Goal: Communication & Community: Ask a question

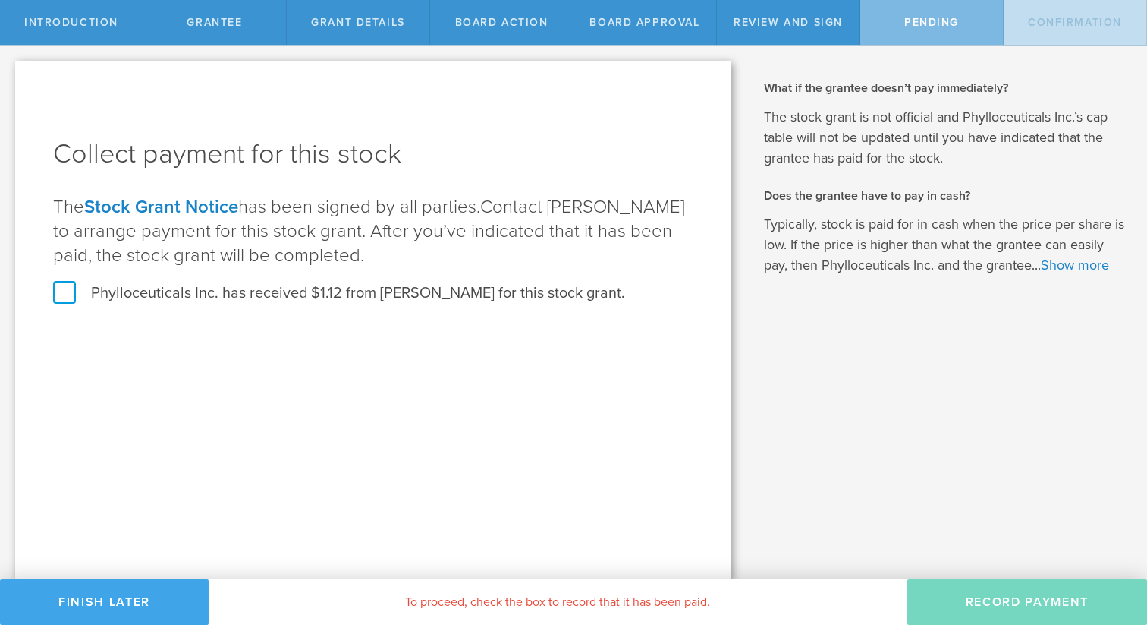
click at [121, 599] on button "Finish Later" at bounding box center [104, 602] width 209 height 46
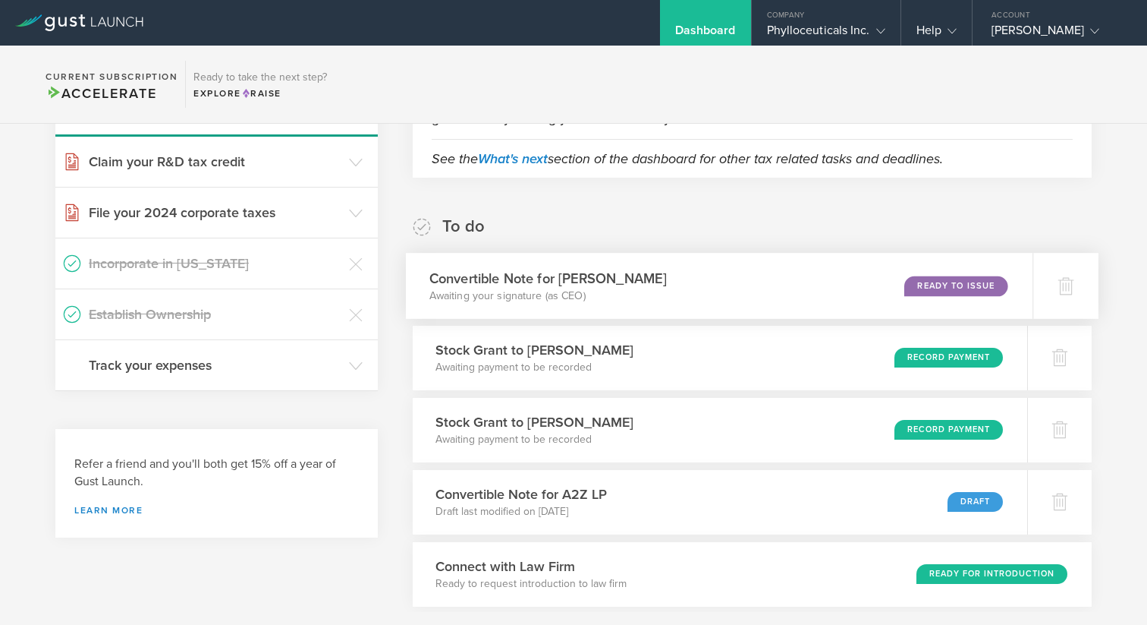
scroll to position [196, 0]
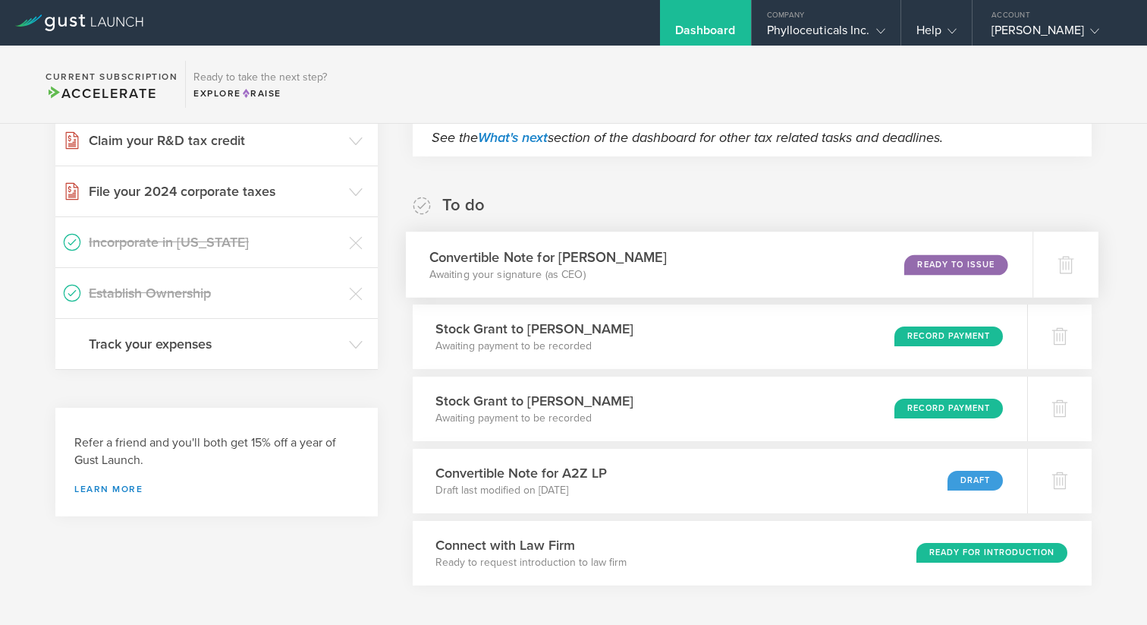
click at [899, 268] on div "Convertible Note for Jim Austin Awaiting your signature (as CEO) Ready to Issue" at bounding box center [720, 264] width 628 height 66
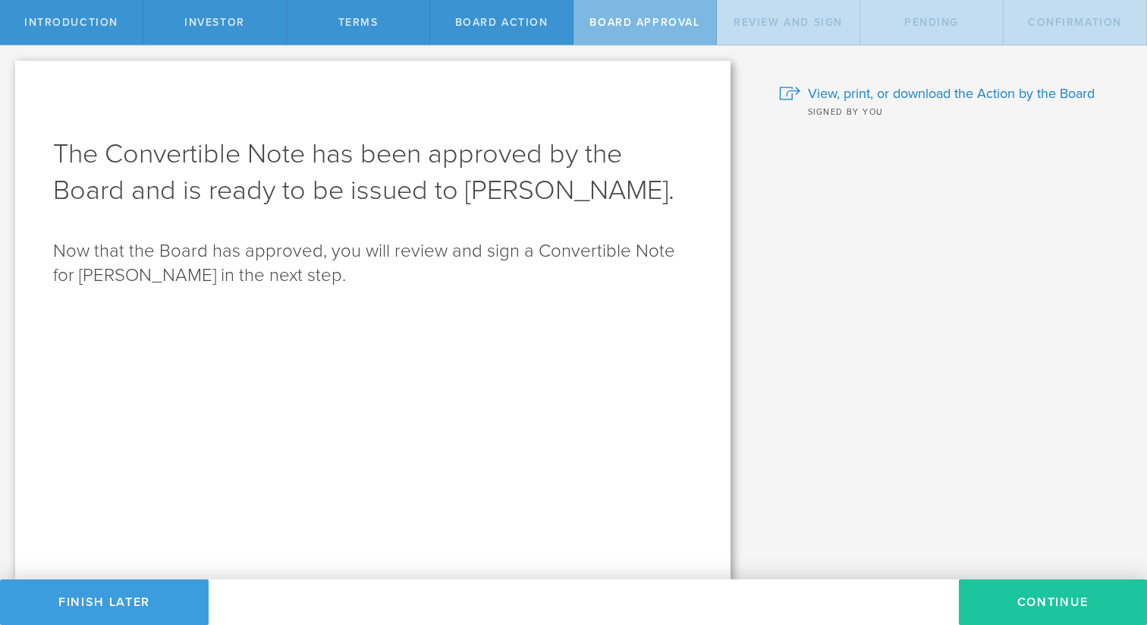
click at [1031, 599] on button "Continue" at bounding box center [1053, 602] width 188 height 46
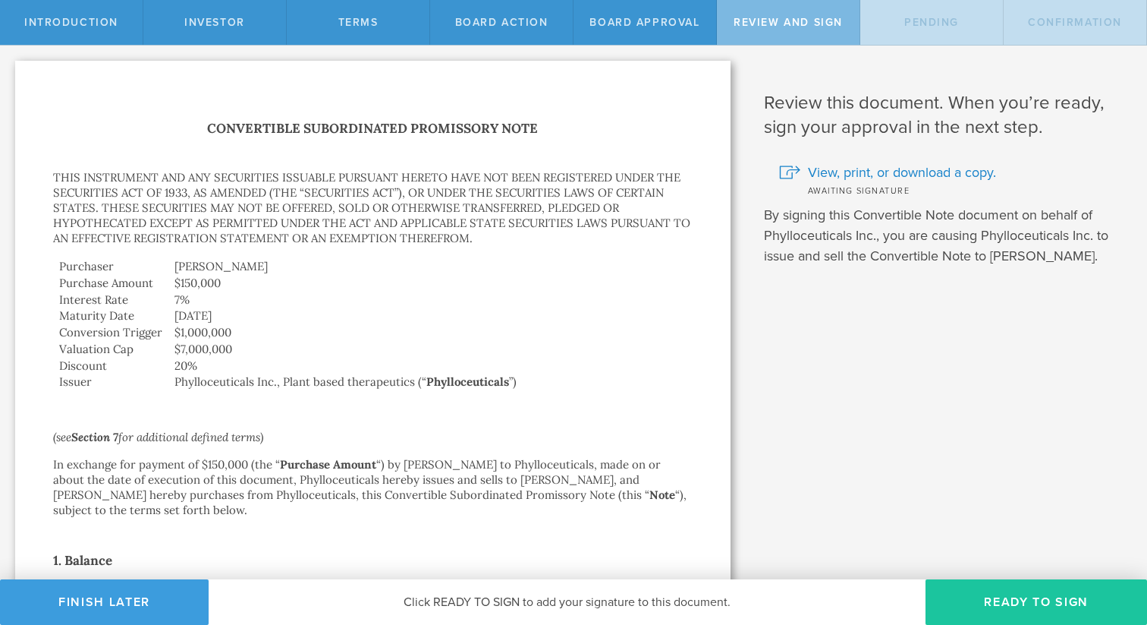
click at [1019, 607] on button "Ready to Sign" at bounding box center [1037, 602] width 222 height 46
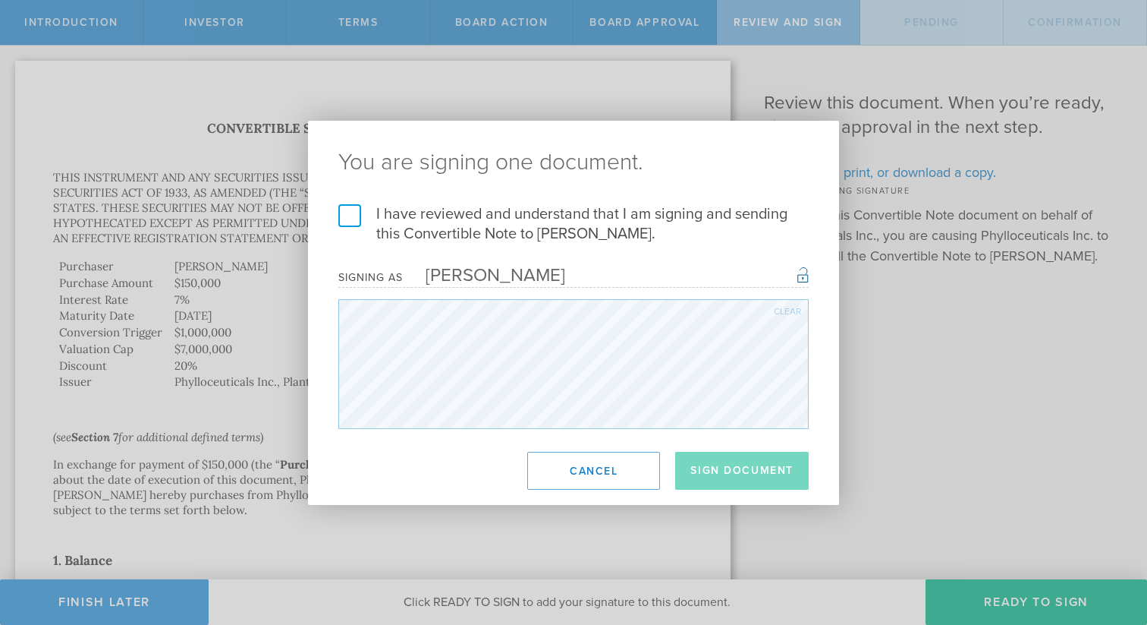
click at [353, 219] on label "I have reviewed and understand that I am signing and sending this Convertible N…" at bounding box center [573, 223] width 470 height 39
click at [0, 0] on input "I have reviewed and understand that I am signing and sending this Convertible N…" at bounding box center [0, 0] width 0 height 0
click at [721, 461] on button "Sign Document" at bounding box center [742, 471] width 134 height 38
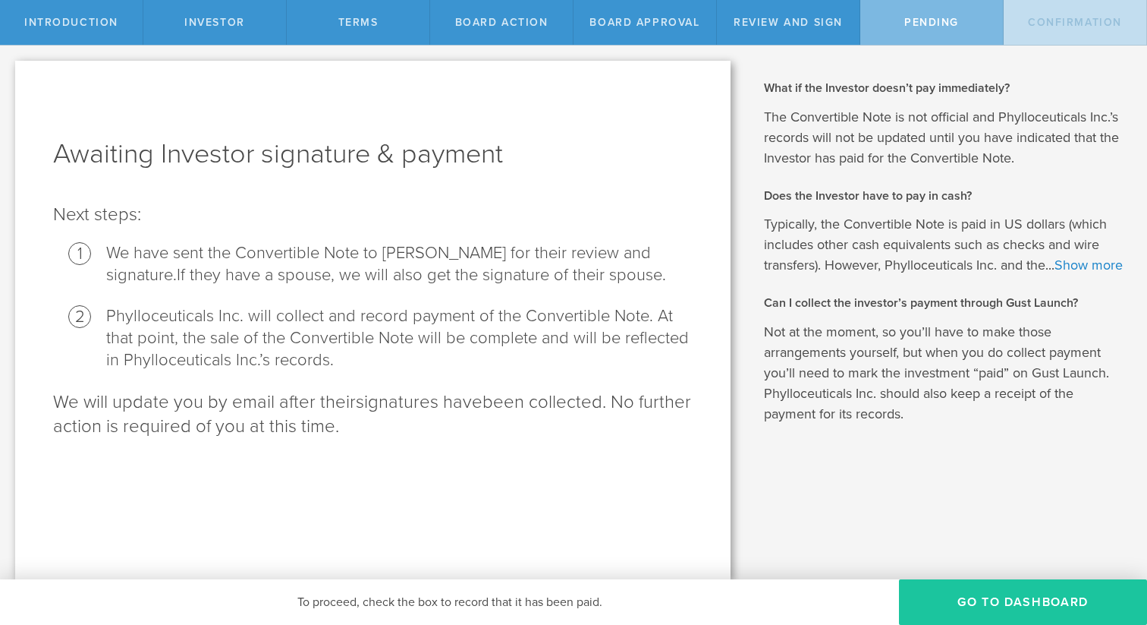
click at [1034, 592] on button "Go To Dashboard" at bounding box center [1023, 602] width 248 height 46
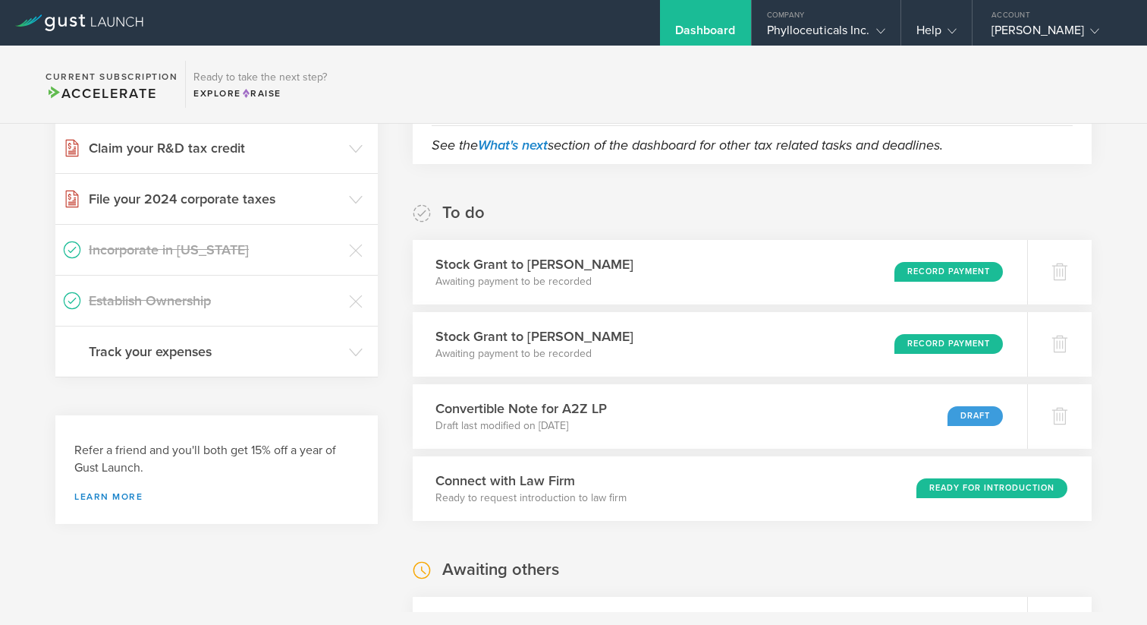
scroll to position [185, 0]
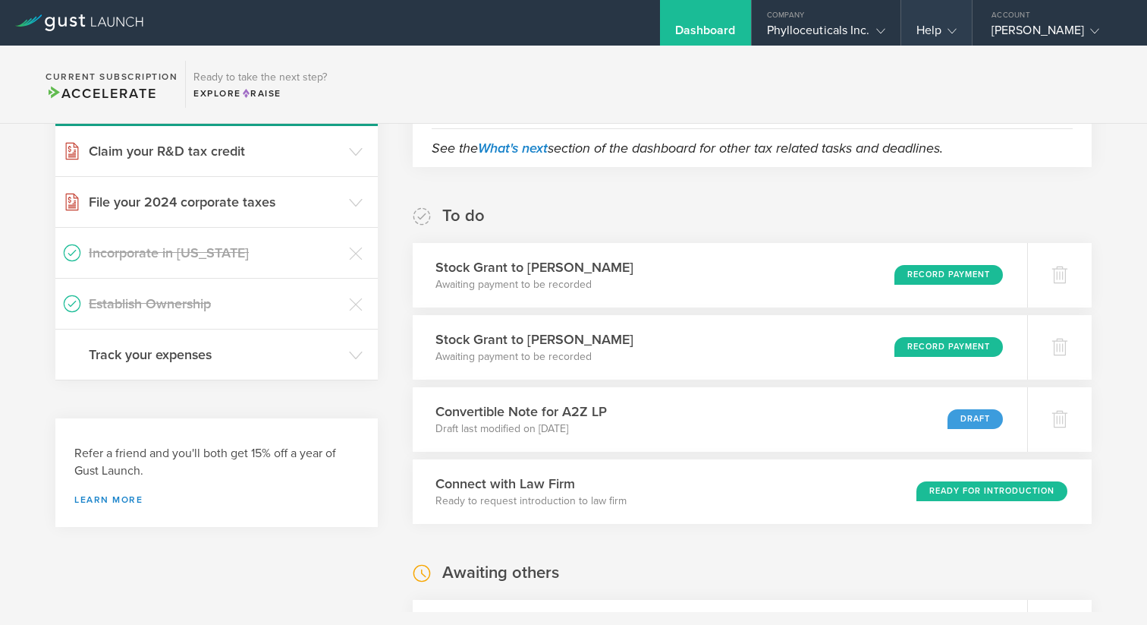
click at [930, 26] on div "Help" at bounding box center [937, 34] width 40 height 23
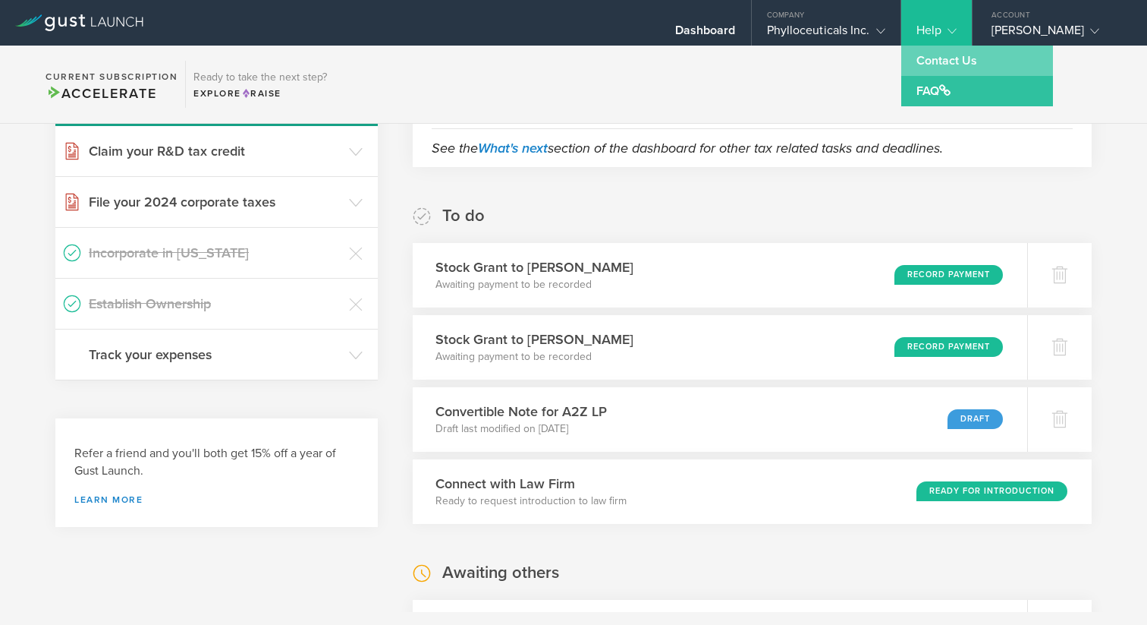
click at [932, 54] on link "Contact Us" at bounding box center [977, 61] width 152 height 30
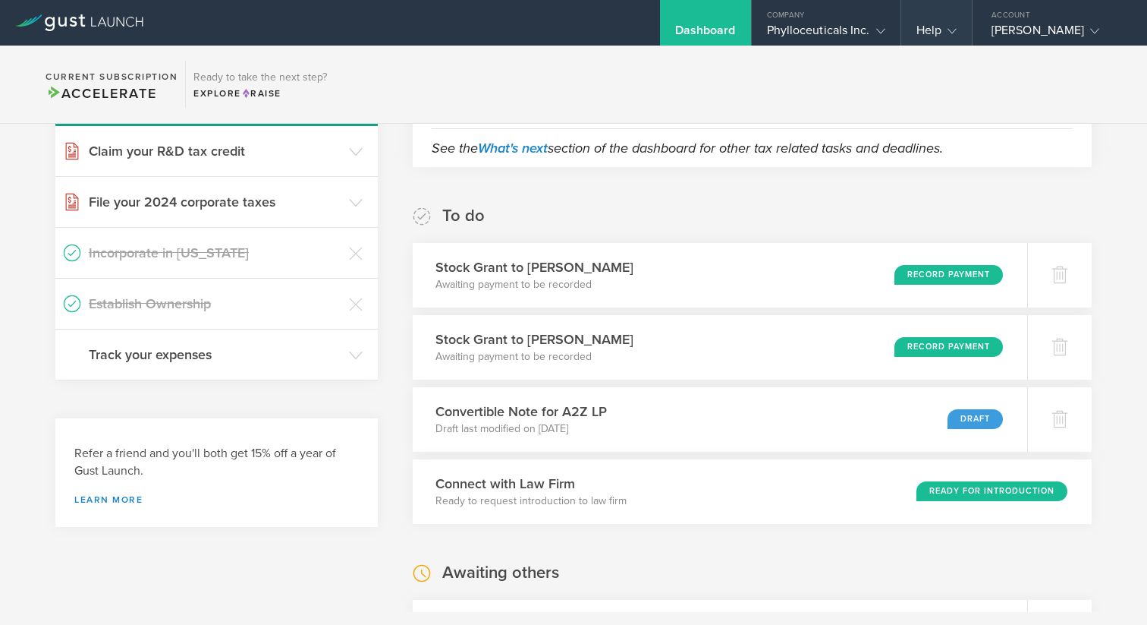
click at [953, 32] on polyline at bounding box center [953, 31] width 8 height 5
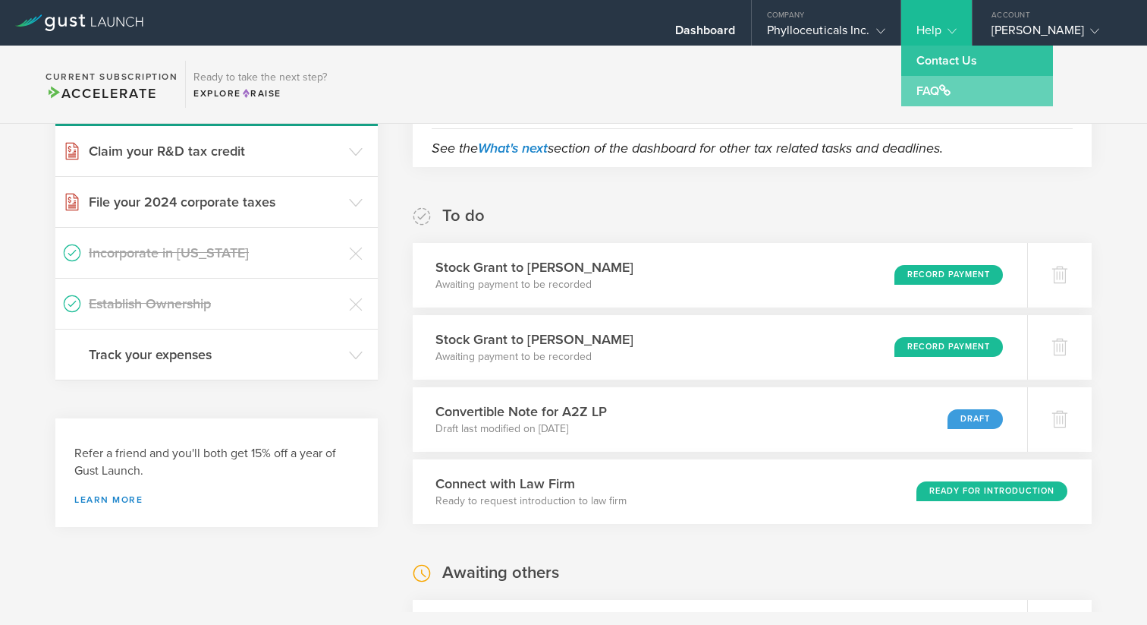
click at [952, 96] on link "FAQ" at bounding box center [977, 91] width 152 height 30
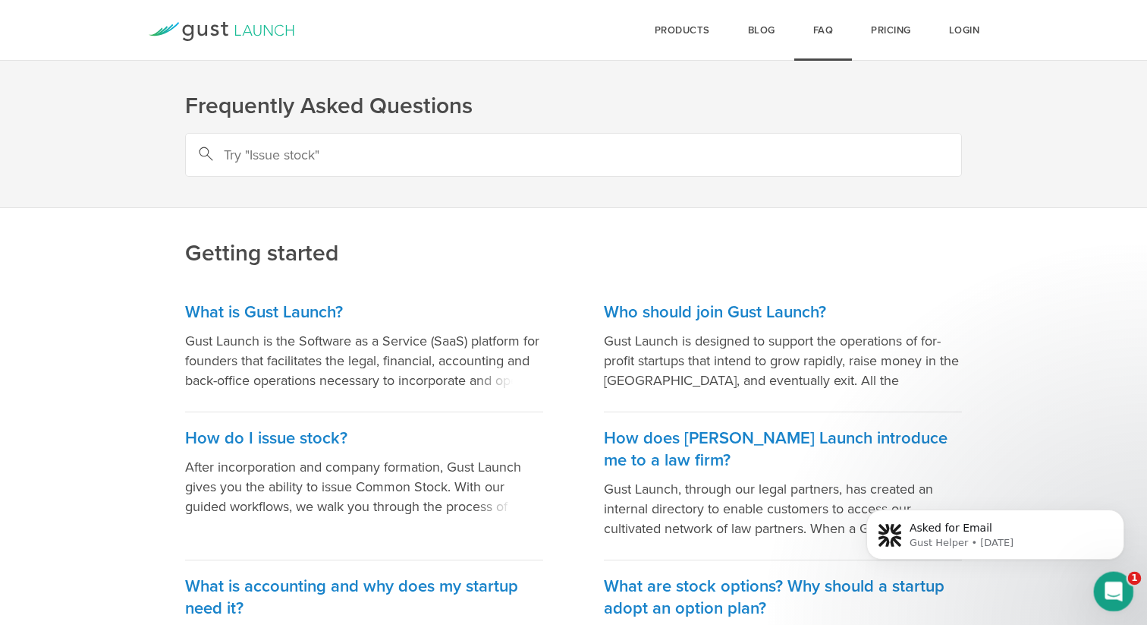
click at [1112, 589] on icon "Open Intercom Messenger" at bounding box center [1112, 589] width 25 height 25
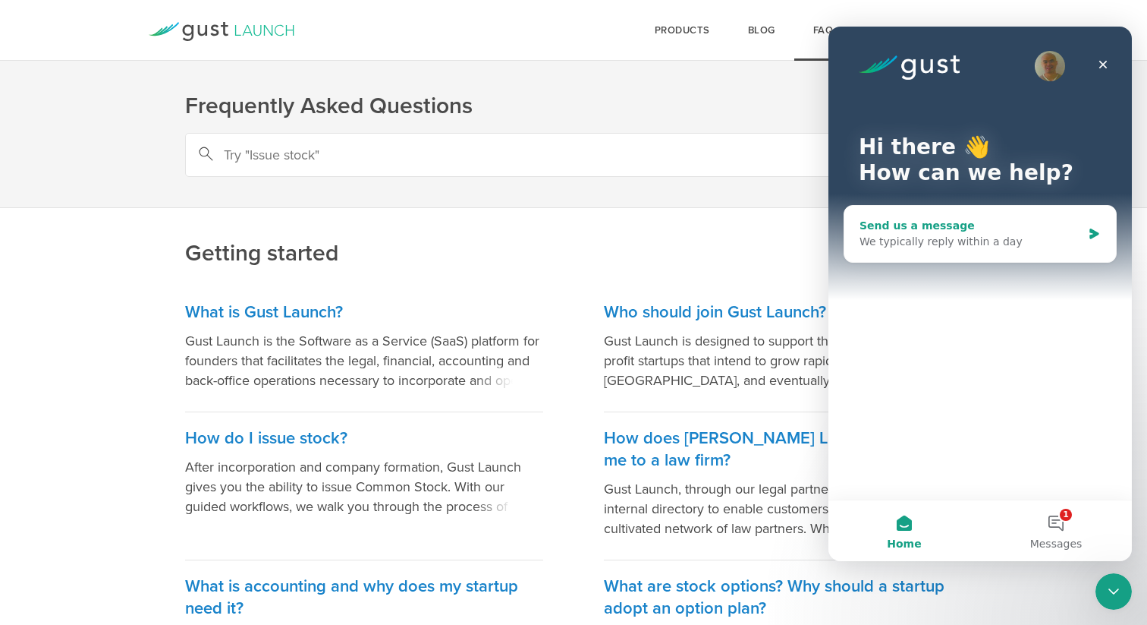
click at [922, 245] on div "We typically reply within a day" at bounding box center [971, 242] width 222 height 16
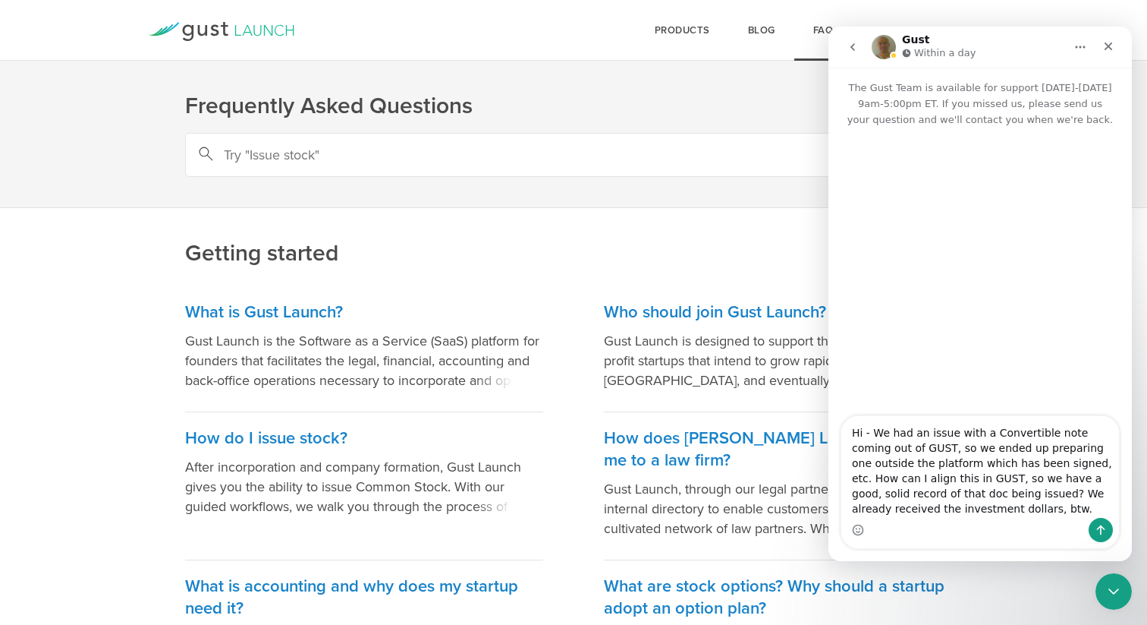
type textarea "Hi - We had an issue with a Convertible note coming out of GUST, so we ended up…"
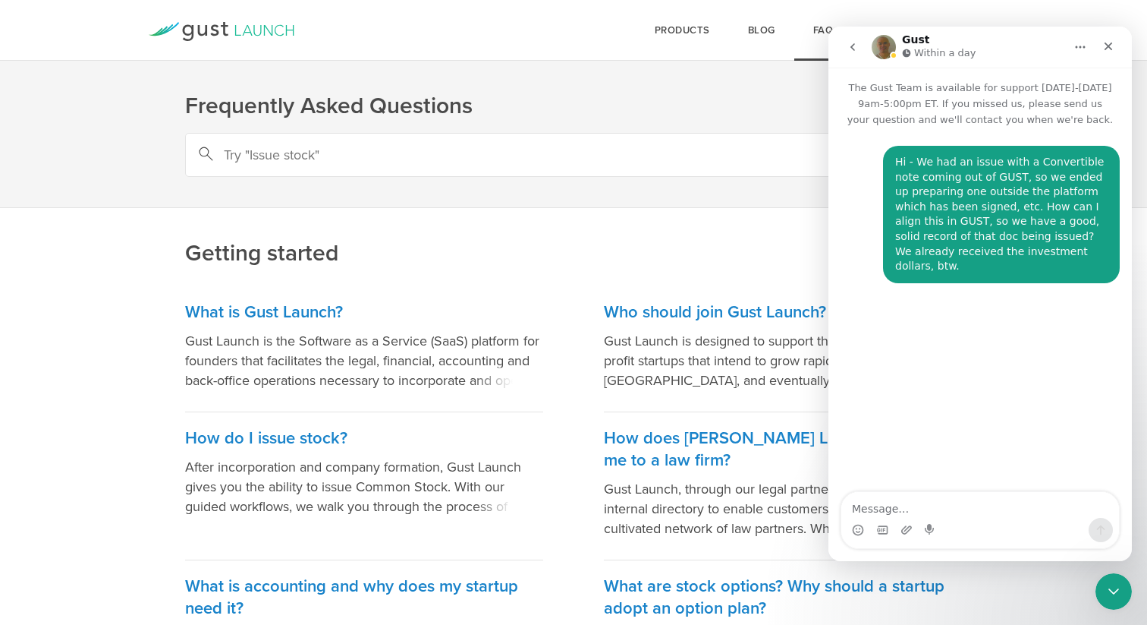
type textarea "I"
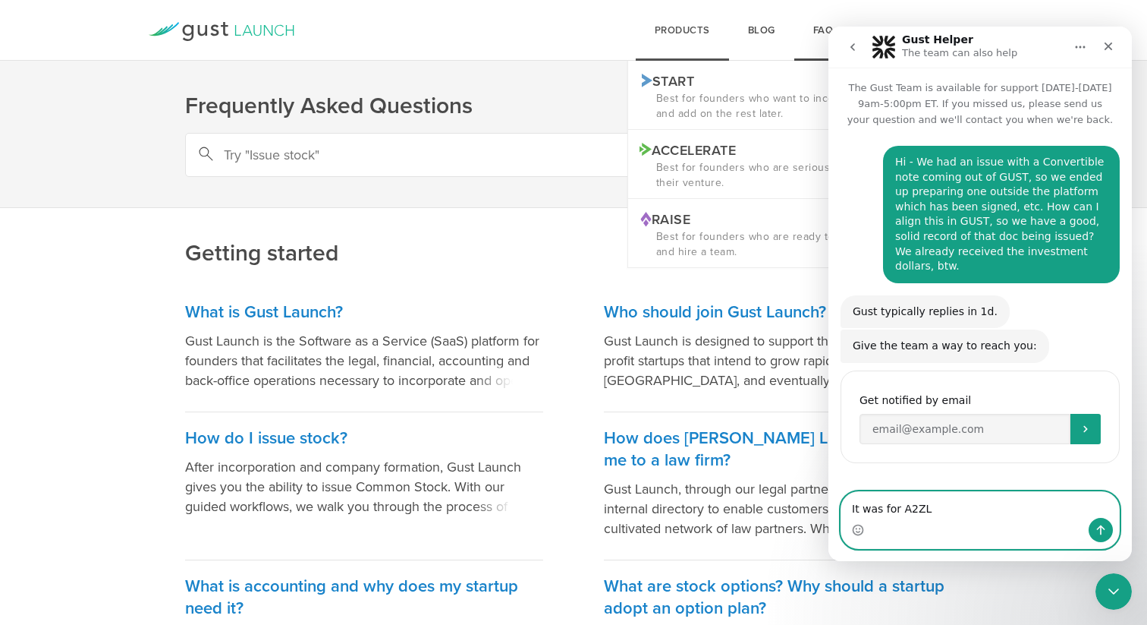
type textarea "It was for A2ZLP"
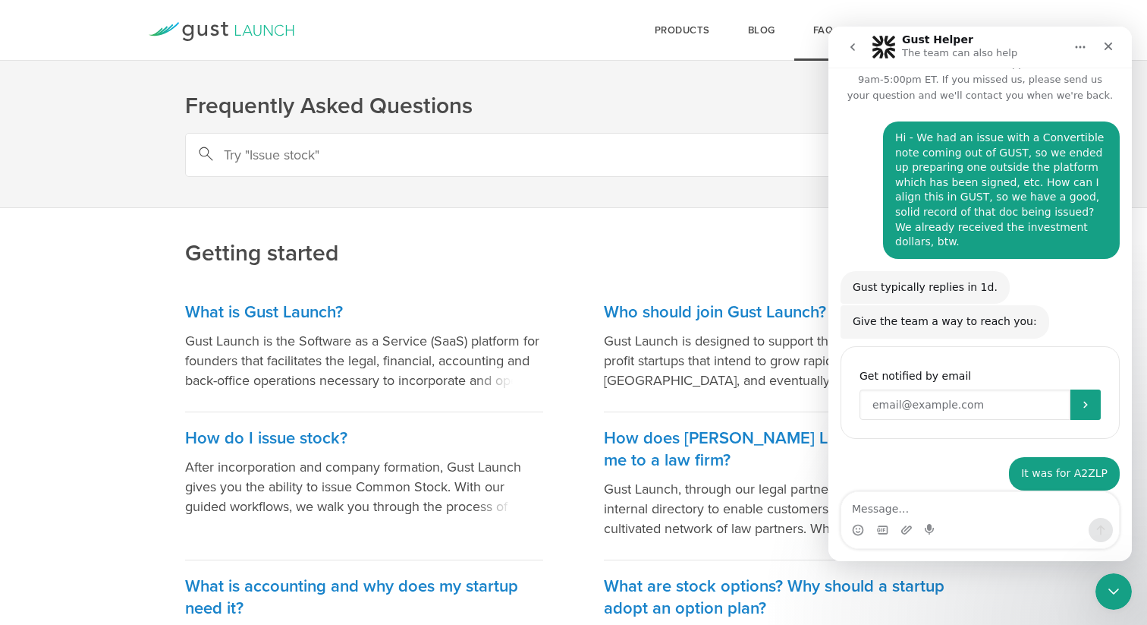
click at [876, 389] on input "Enter your email" at bounding box center [965, 404] width 211 height 30
type input "[EMAIL_ADDRESS][DOMAIN_NAME]"
click at [1085, 398] on icon "Submit" at bounding box center [1086, 404] width 12 height 12
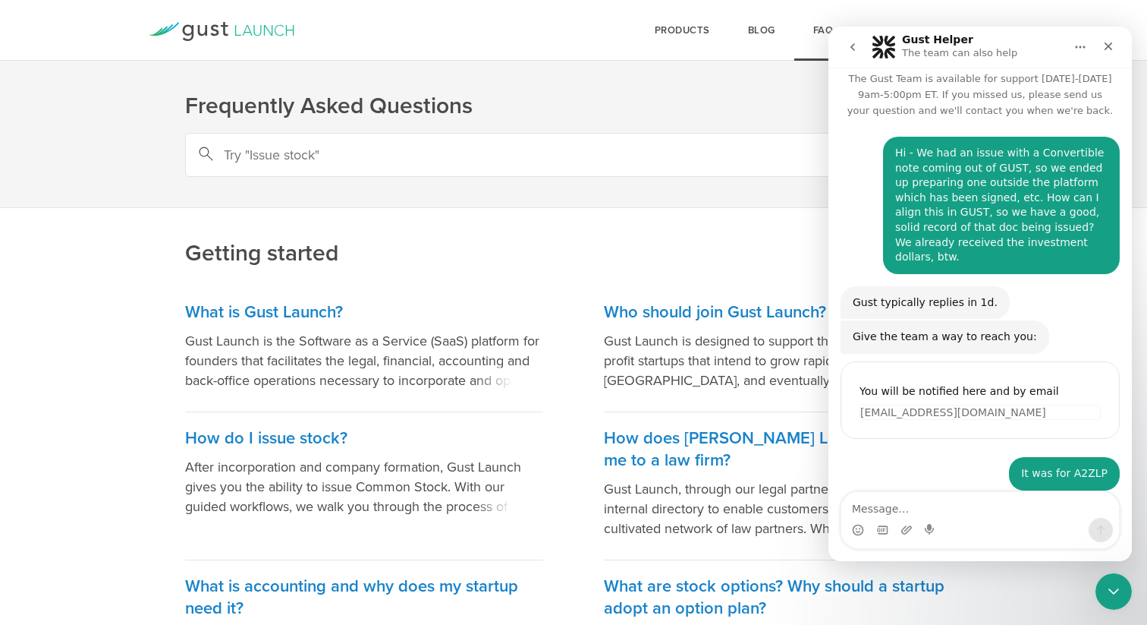
scroll to position [9, 0]
